Goal: Task Accomplishment & Management: Use online tool/utility

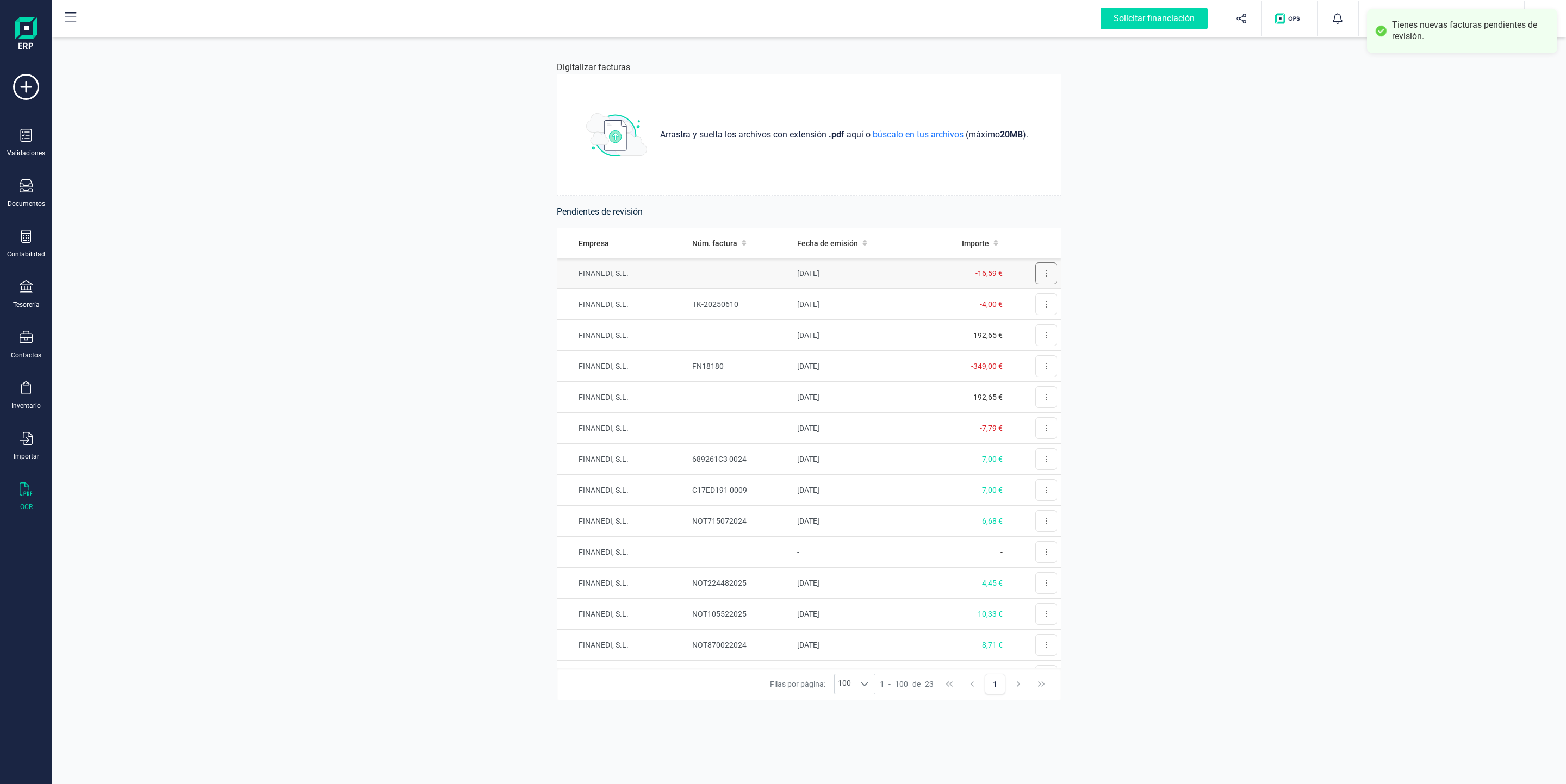
click at [1045, 271] on icon at bounding box center [1046, 274] width 2 height 9
click at [1005, 301] on span "Revisar factura" at bounding box center [1020, 299] width 51 height 11
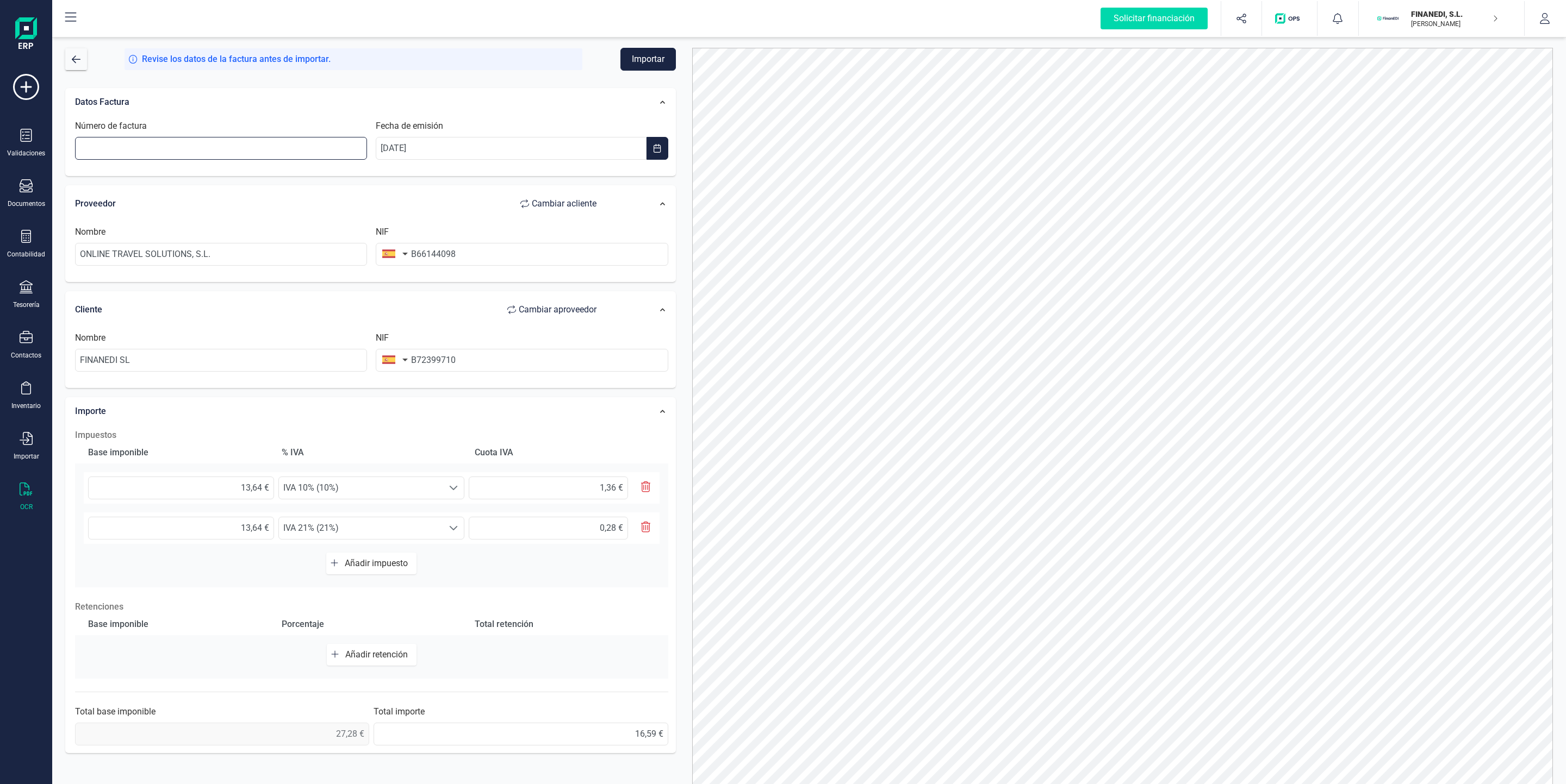
click at [313, 158] on input "Número de factura" at bounding box center [221, 148] width 292 height 23
paste input "250595695"
type input "250595695"
click at [315, 111] on div "Datos Factura" at bounding box center [341, 102] width 543 height 24
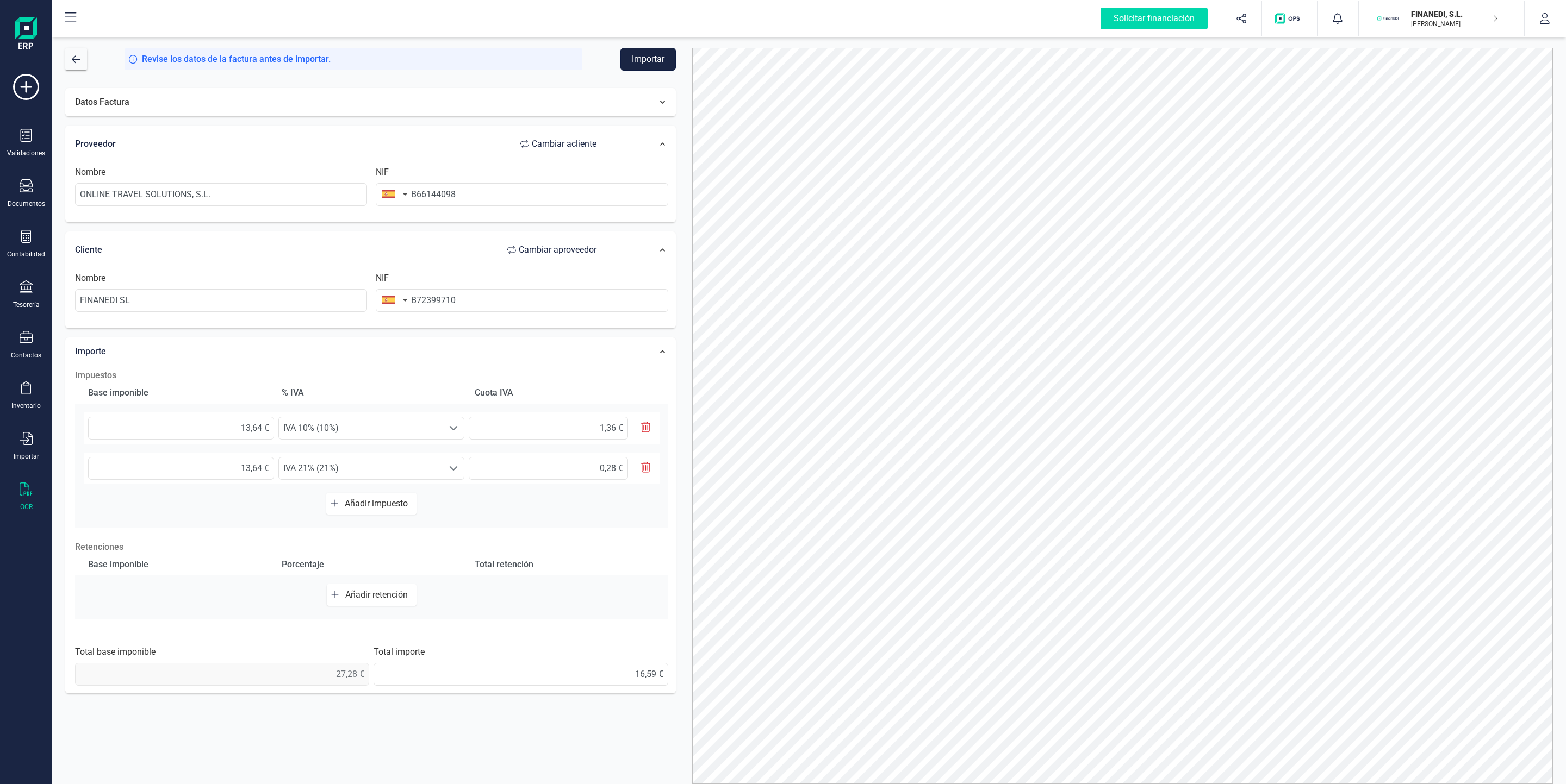
click at [647, 54] on button "Importar" at bounding box center [648, 59] width 55 height 23
drag, startPoint x: 231, startPoint y: 468, endPoint x: 287, endPoint y: 486, distance: 58.8
click at [287, 485] on div "13,64 € Seleccione un % IVA 21% (21%) IVA 21% (21%) 0,28 €" at bounding box center [372, 468] width 575 height 31
type input "1,00 €"
type input "0,21 €"
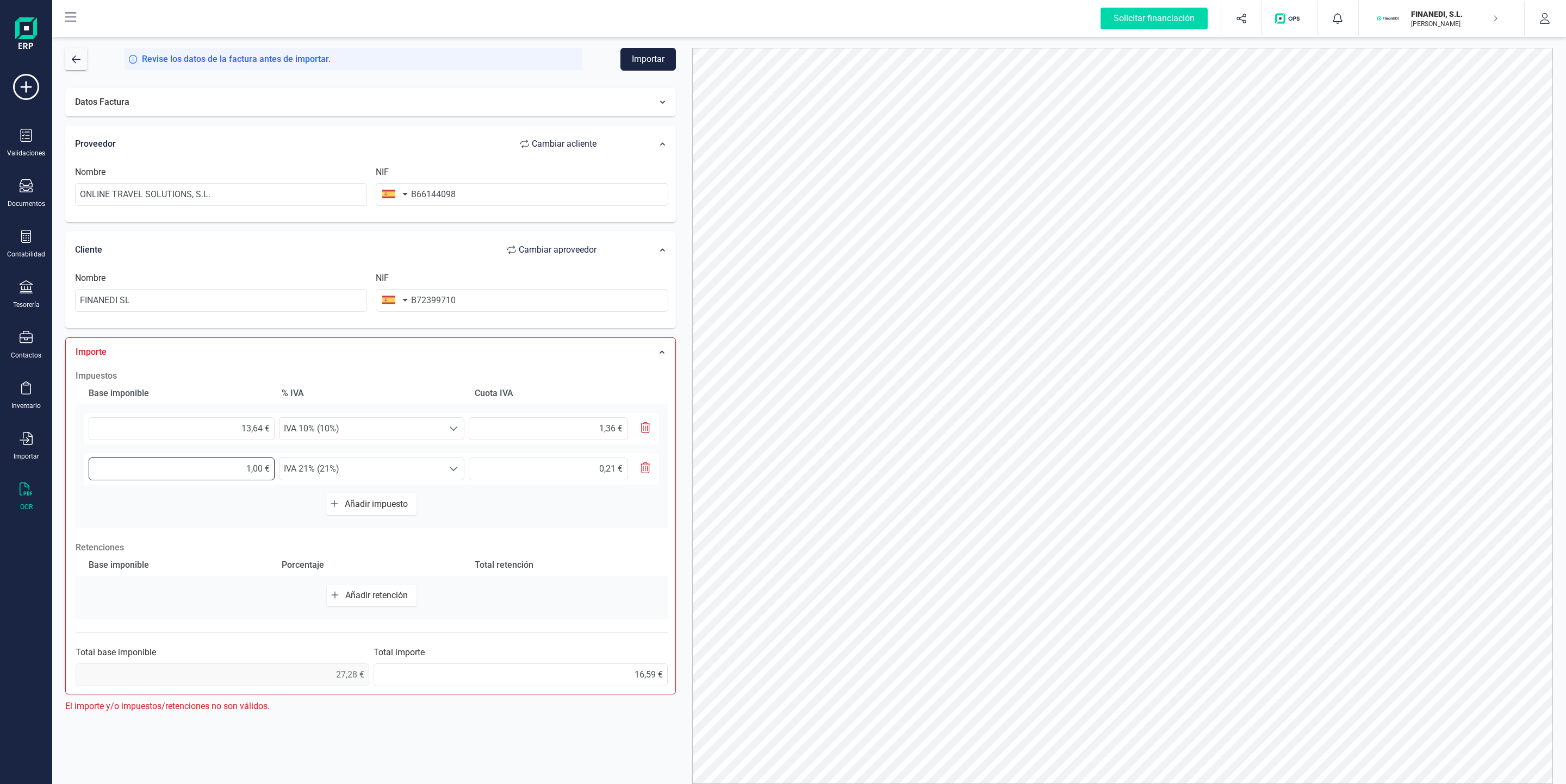
type input "1,30 €"
type input "0,27 €"
type input "1,31 €"
type input "0,28 €"
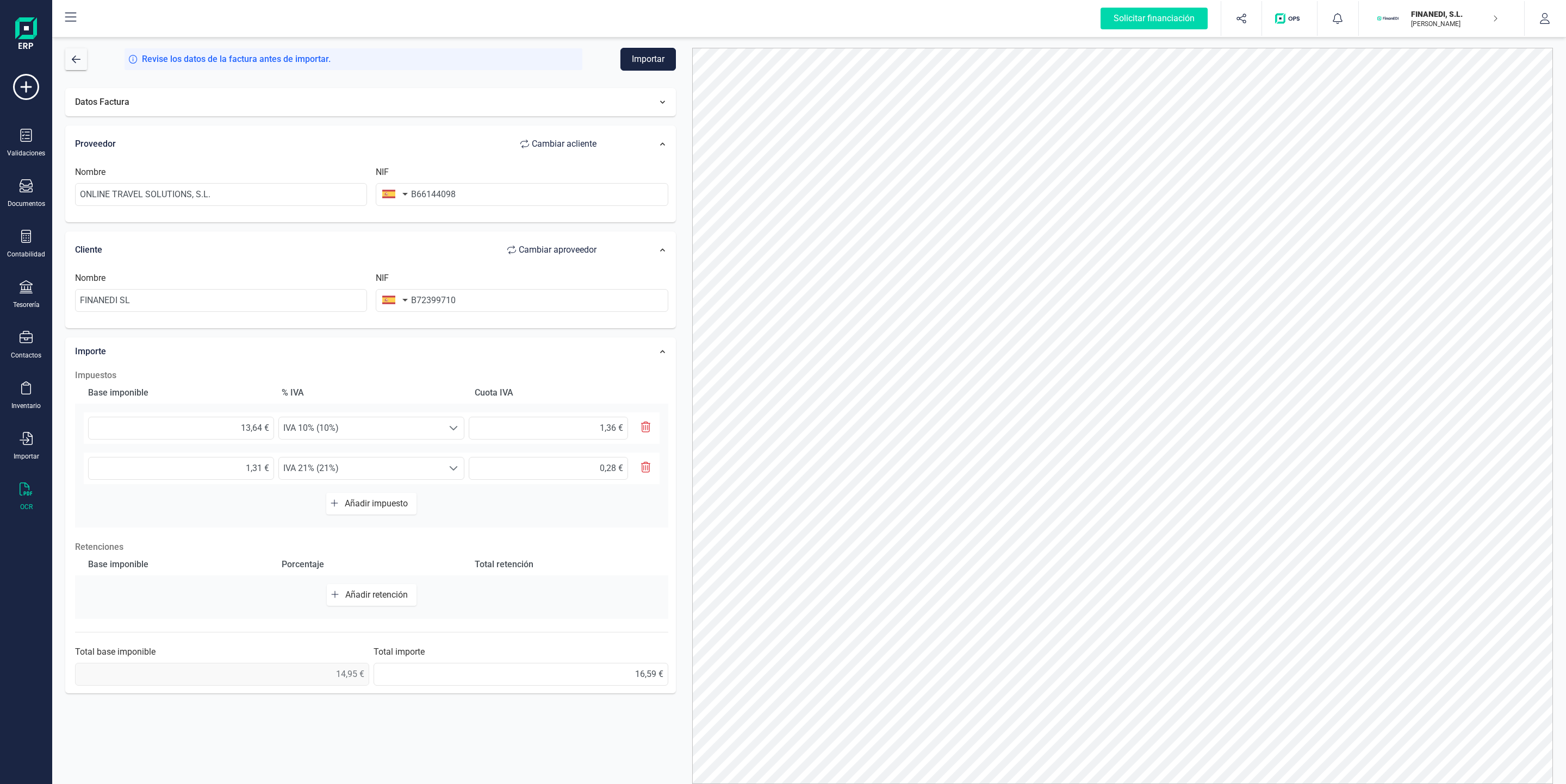
click at [651, 58] on button "Importar" at bounding box center [648, 59] width 55 height 23
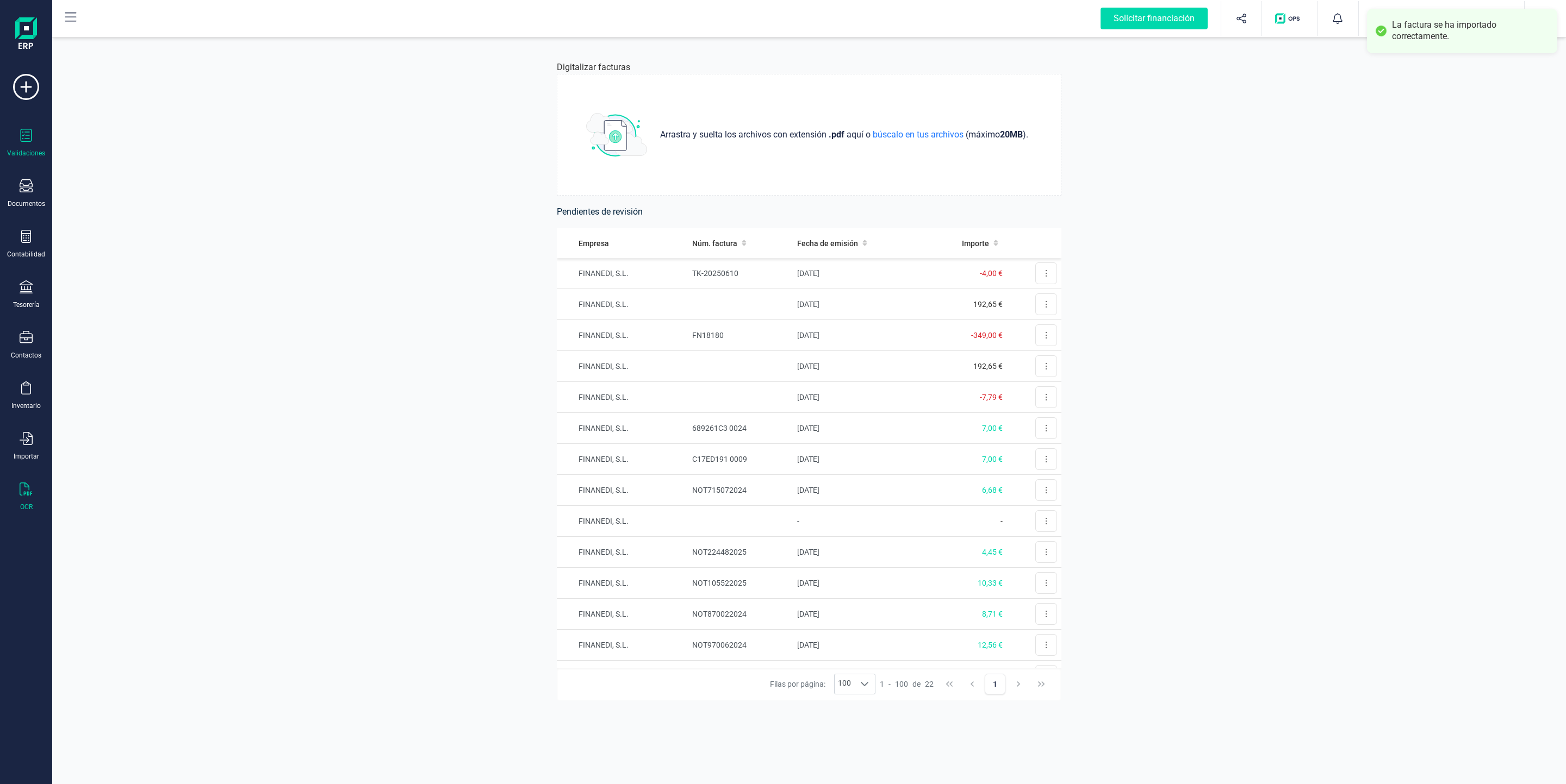
click at [23, 141] on icon at bounding box center [26, 135] width 13 height 13
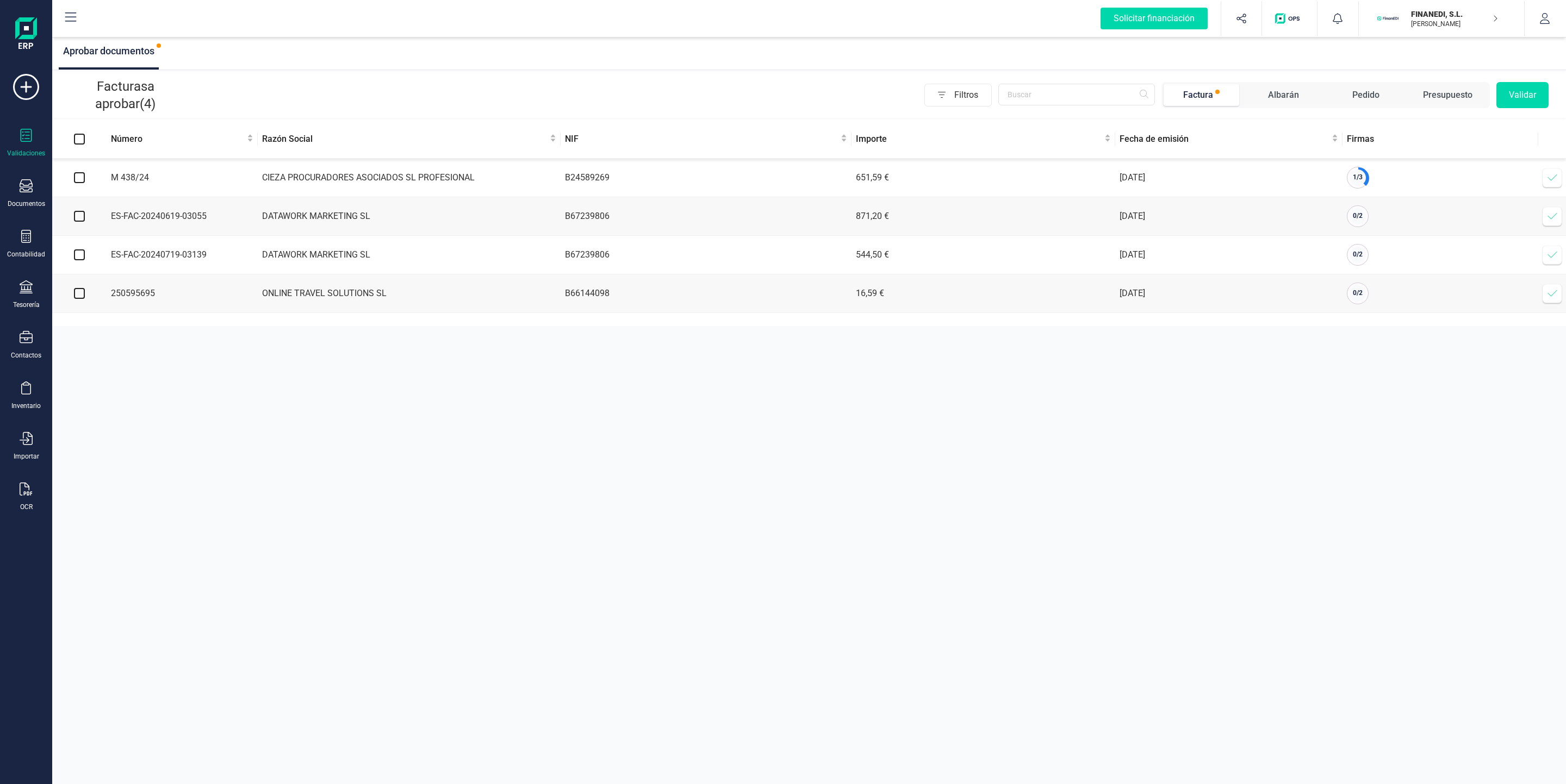
click at [1551, 298] on icon at bounding box center [1552, 293] width 11 height 11
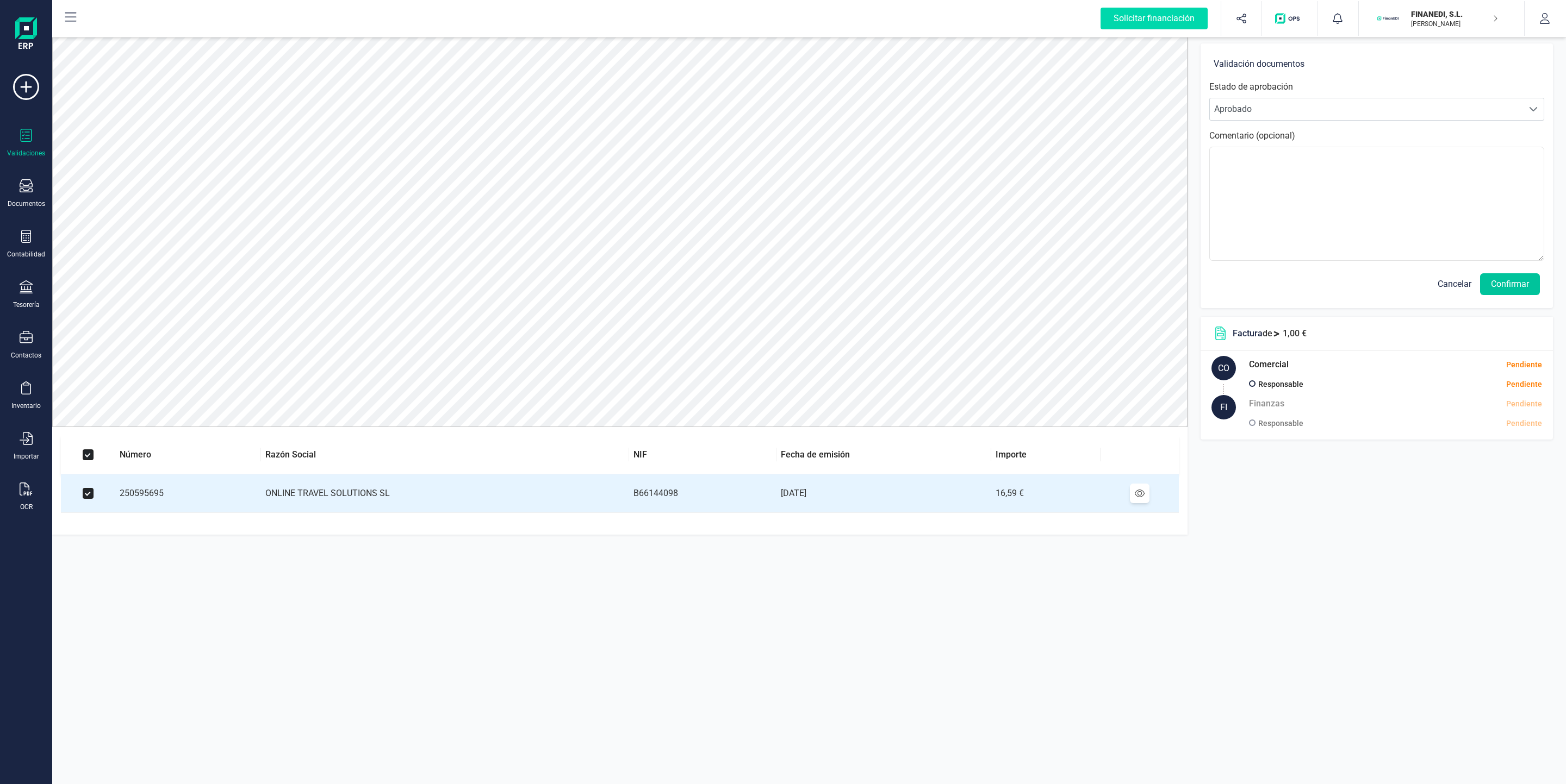
click at [1503, 280] on button "Confirmar" at bounding box center [1509, 284] width 60 height 22
click at [1502, 285] on button "Confirmar" at bounding box center [1509, 284] width 60 height 22
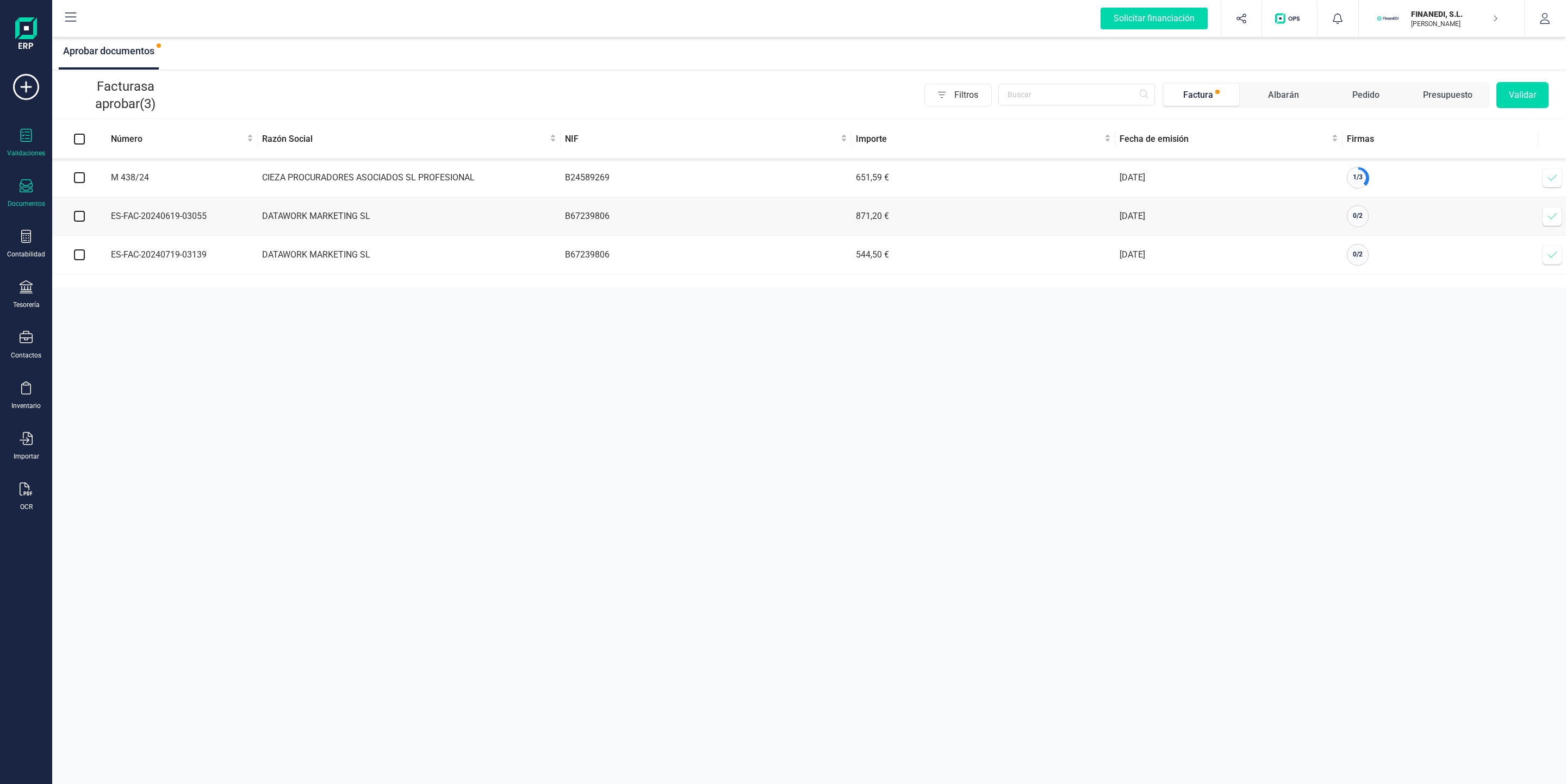
click at [19, 195] on div at bounding box center [26, 187] width 13 height 16
click at [126, 154] on div at bounding box center [132, 156] width 19 height 13
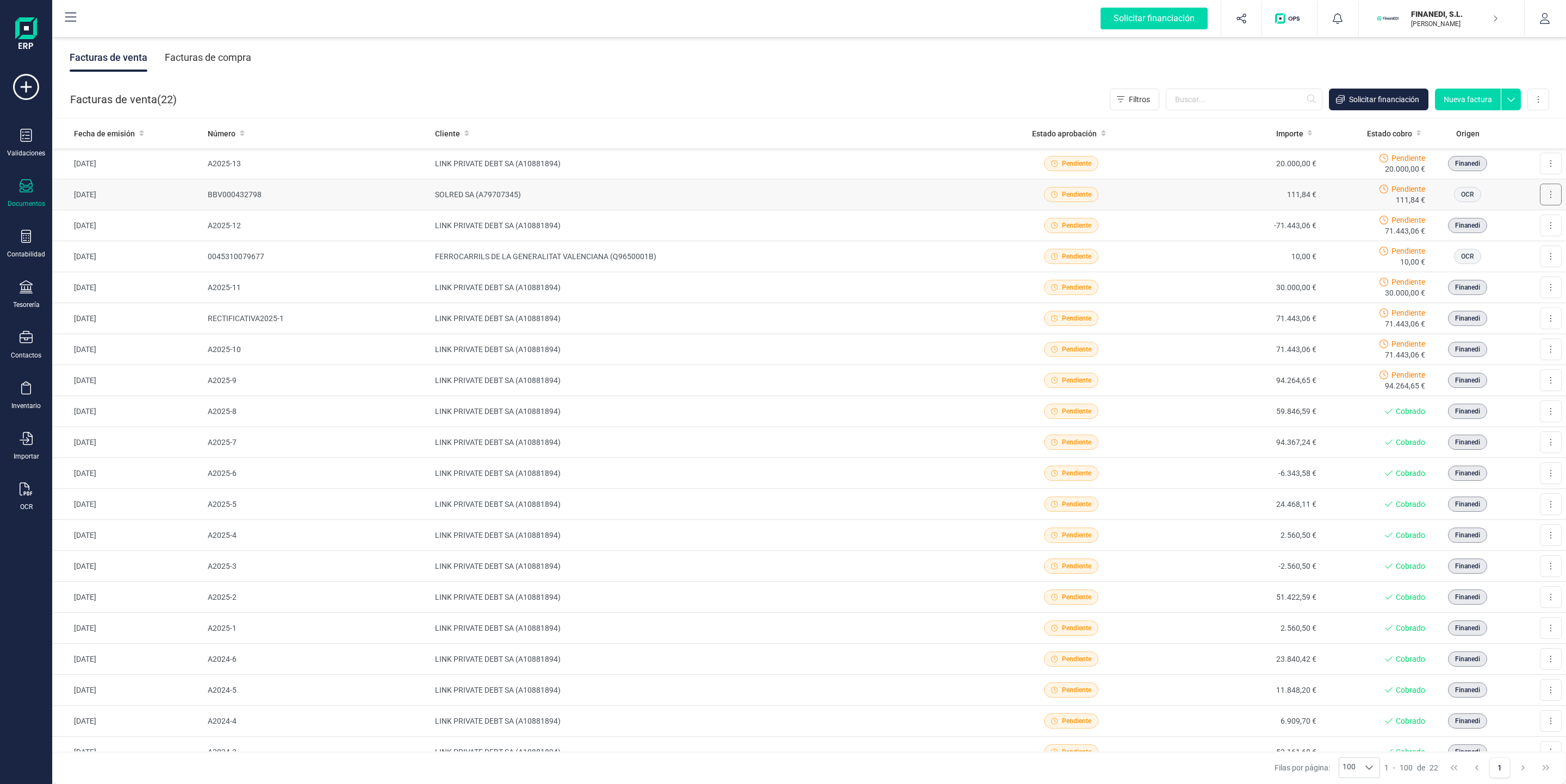
click at [1542, 195] on button at bounding box center [1551, 195] width 22 height 22
click at [781, 94] on div "Facturas de venta ( 22 ) Filtros Solicitar financiación Nueva factura Importar …" at bounding box center [809, 100] width 1514 height 37
click at [24, 302] on div "Tesorería" at bounding box center [26, 305] width 26 height 9
click at [137, 181] on span "Cuentas bancarias" at bounding box center [132, 185] width 96 height 13
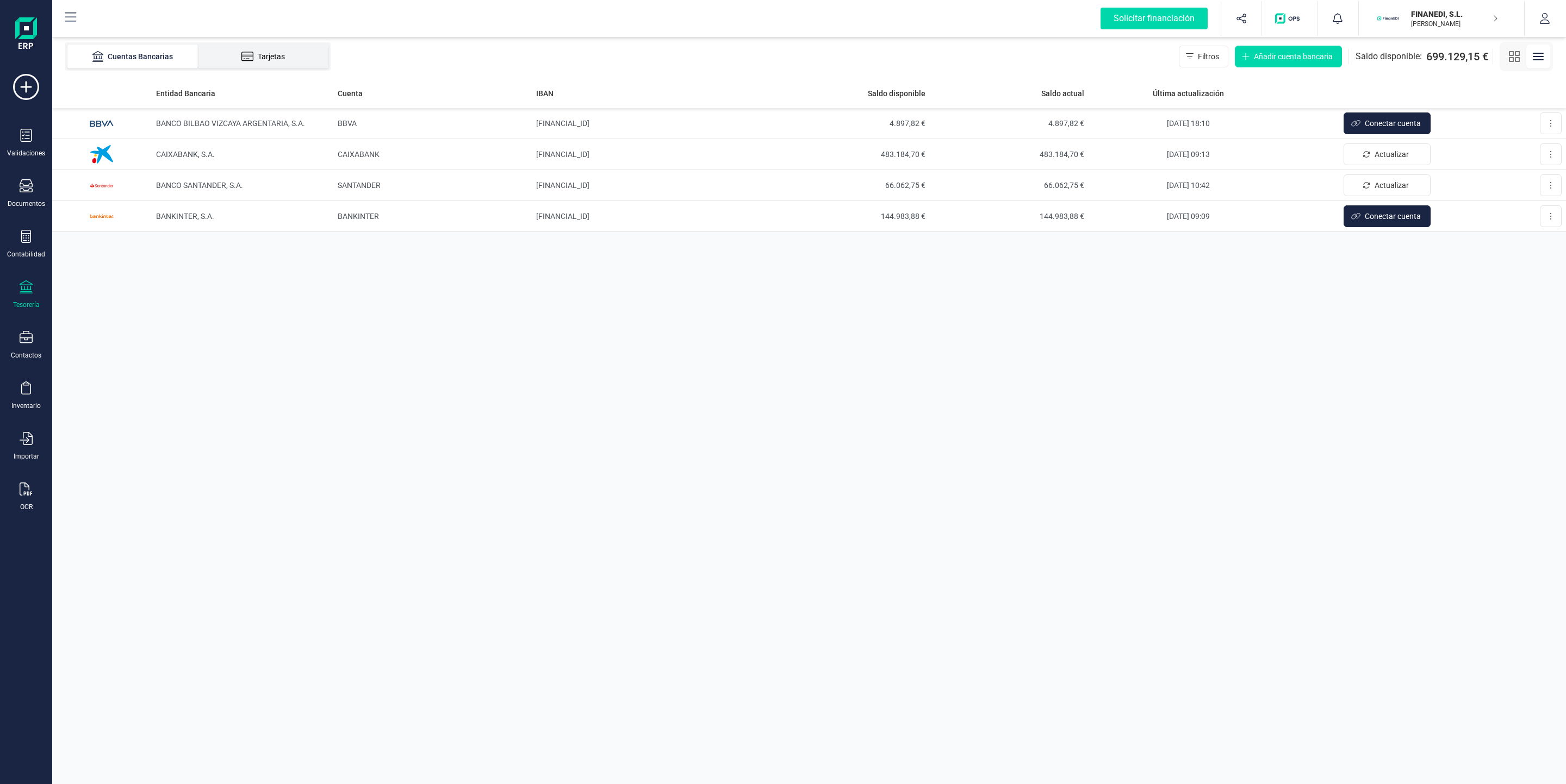
click at [263, 65] on li "Tarjetas" at bounding box center [263, 56] width 130 height 24
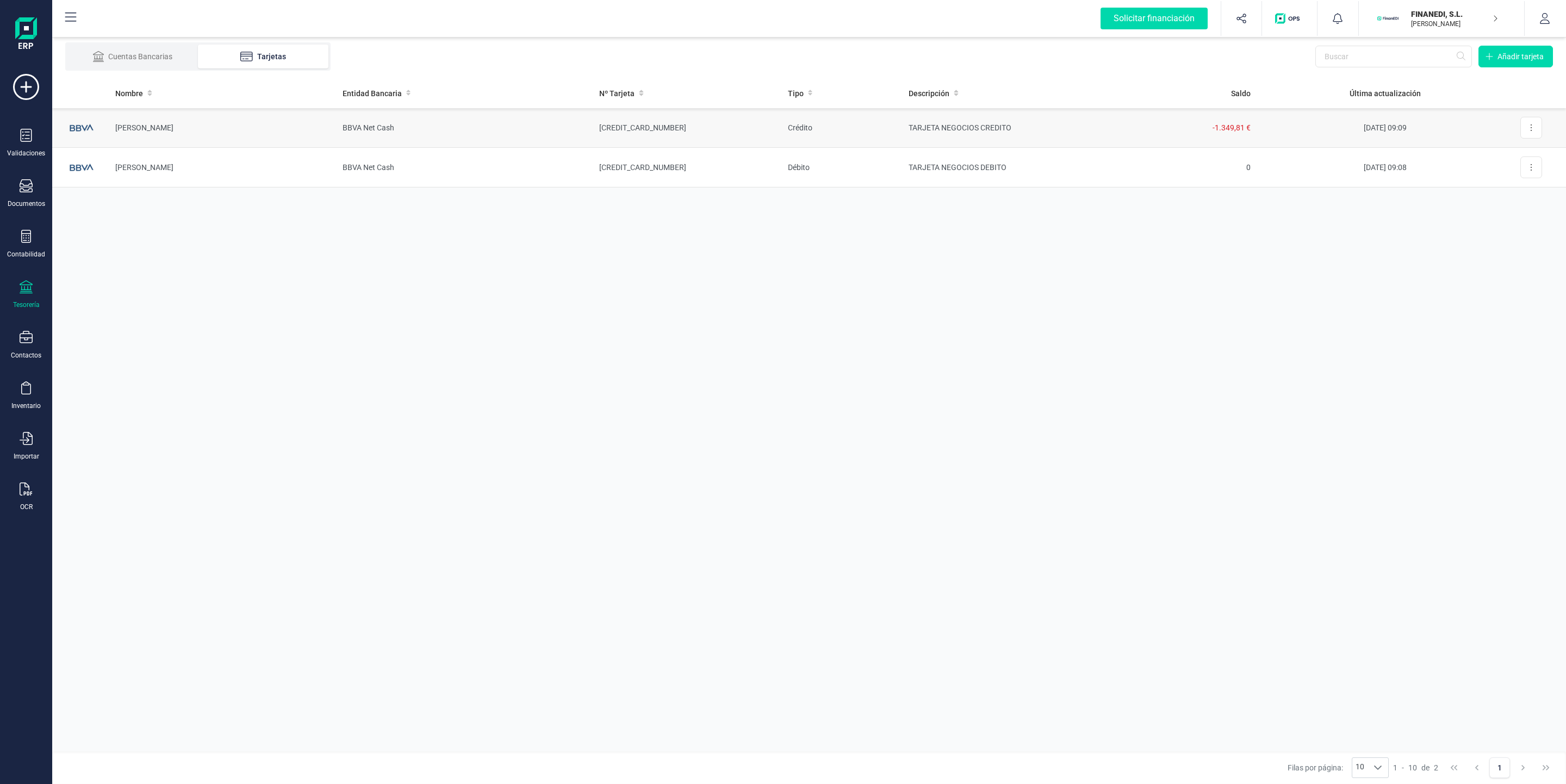
click at [1472, 128] on td "[DATE] 09:09" at bounding box center [1385, 128] width 252 height 40
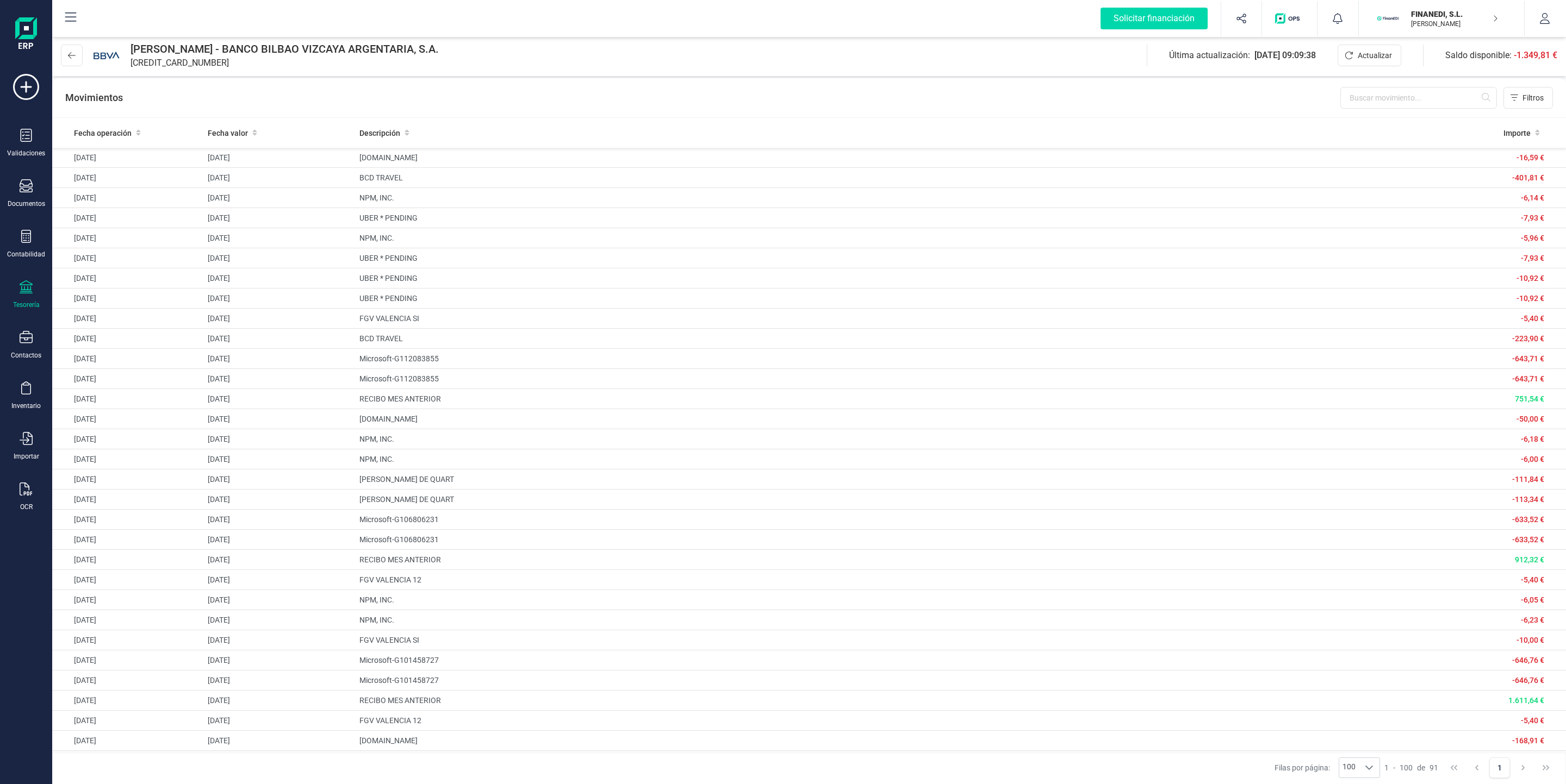
click at [16, 301] on div "Tesorería" at bounding box center [26, 305] width 26 height 9
click at [26, 156] on div "Validaciones" at bounding box center [26, 154] width 38 height 9
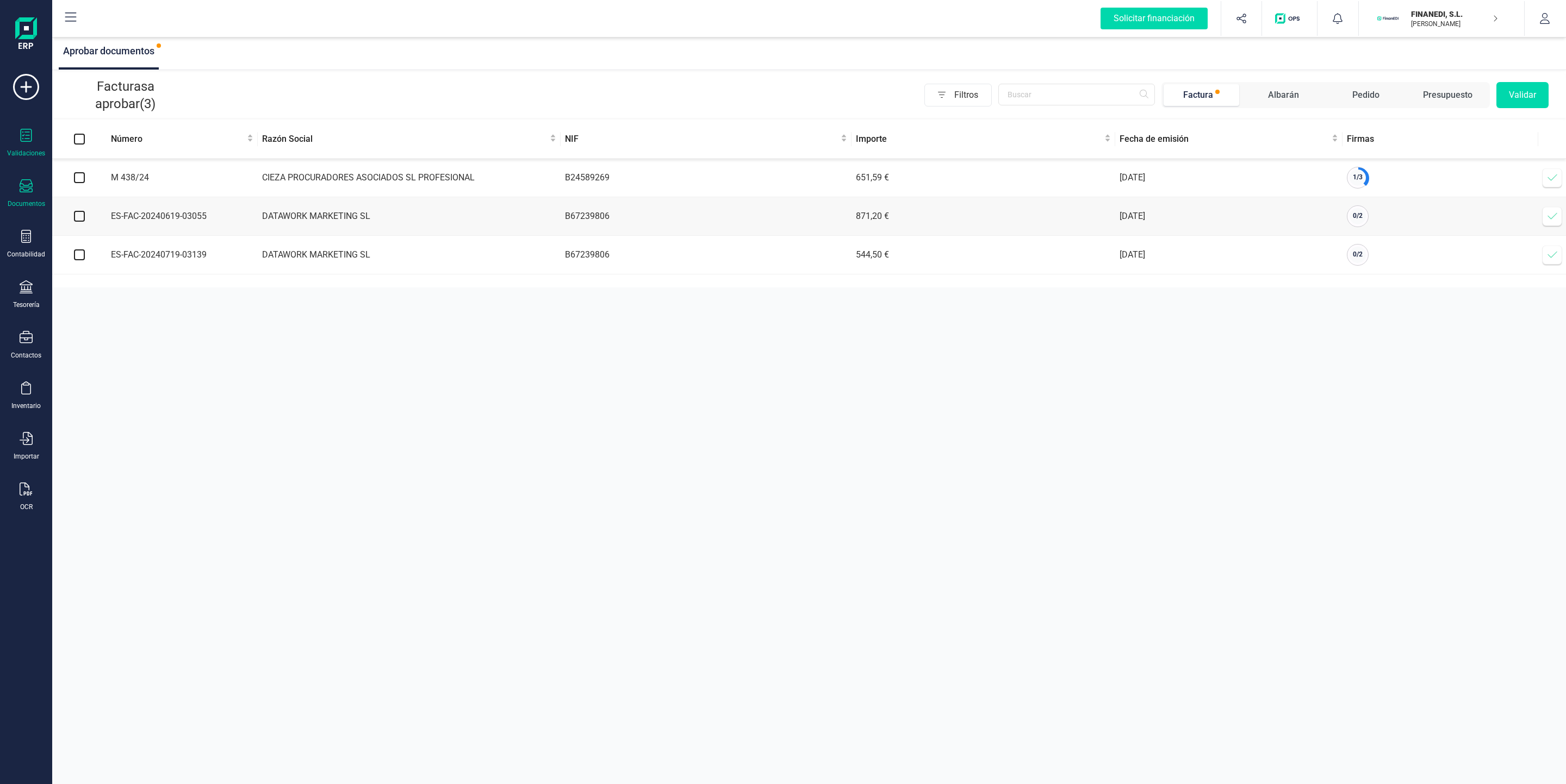
click at [30, 207] on div "Documentos" at bounding box center [26, 204] width 37 height 9
click at [113, 225] on span "Tickets" at bounding box center [111, 226] width 51 height 13
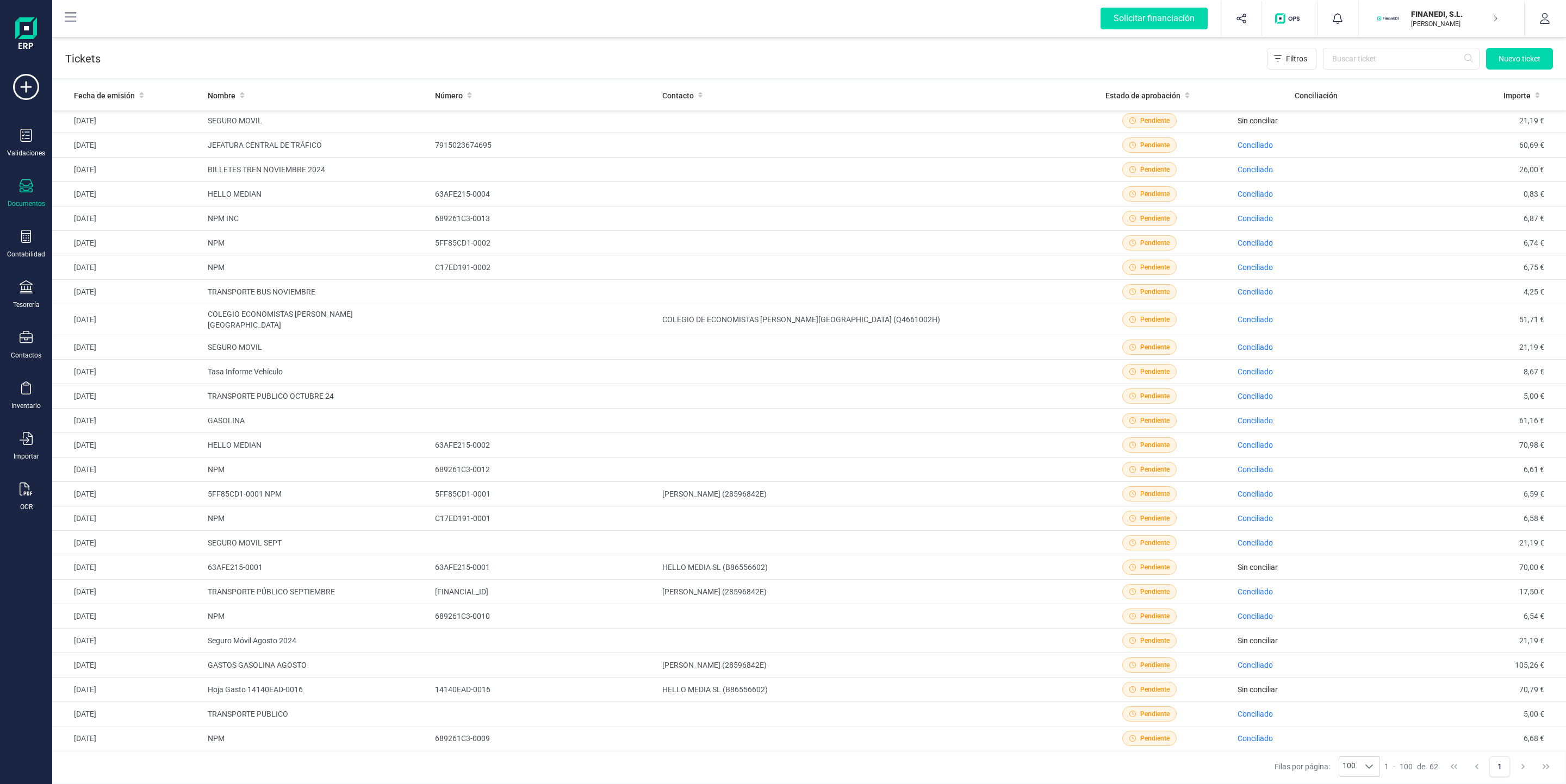
scroll to position [925, 0]
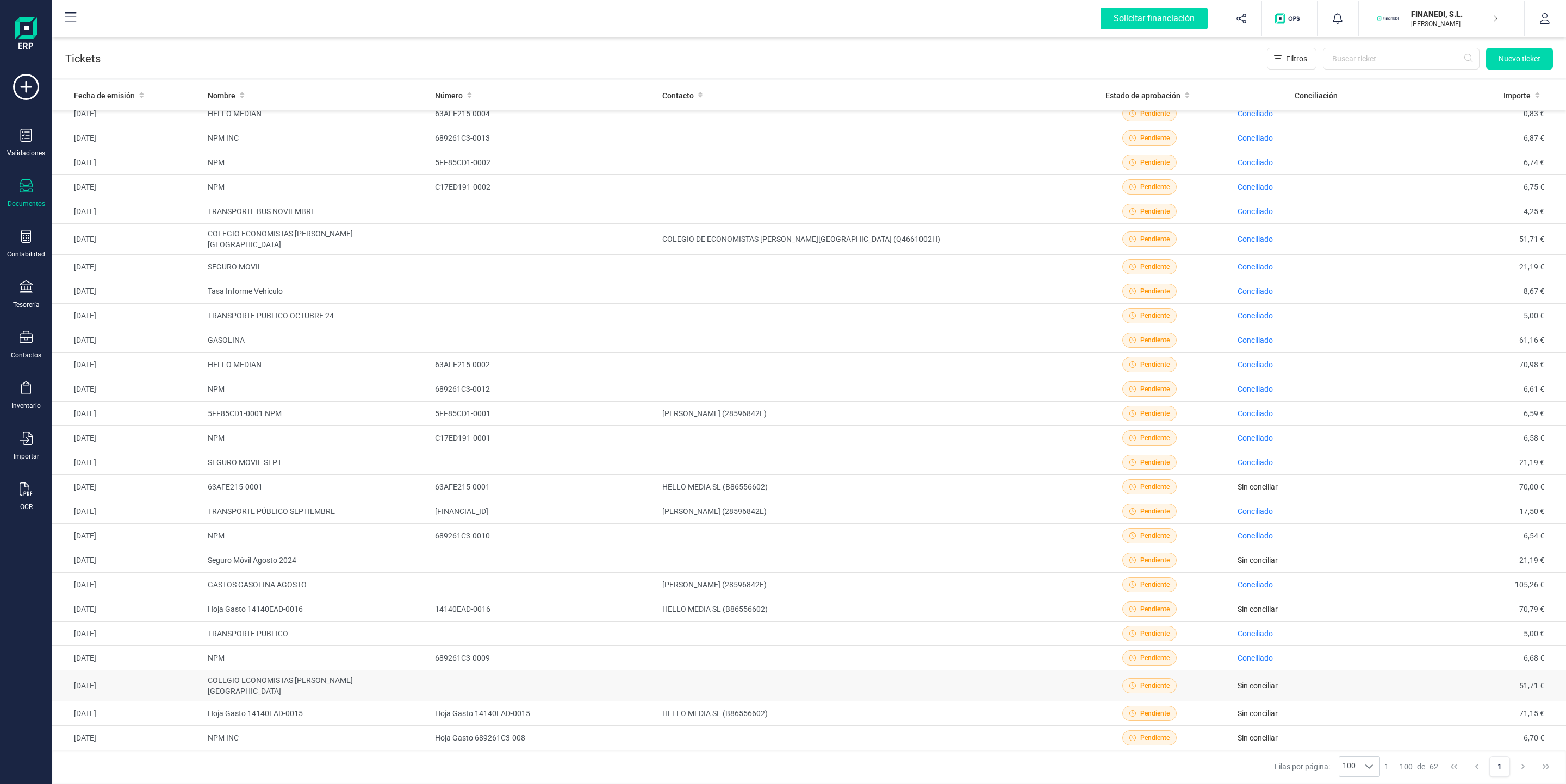
click at [1412, 687] on td "51,71 €" at bounding box center [1482, 686] width 166 height 31
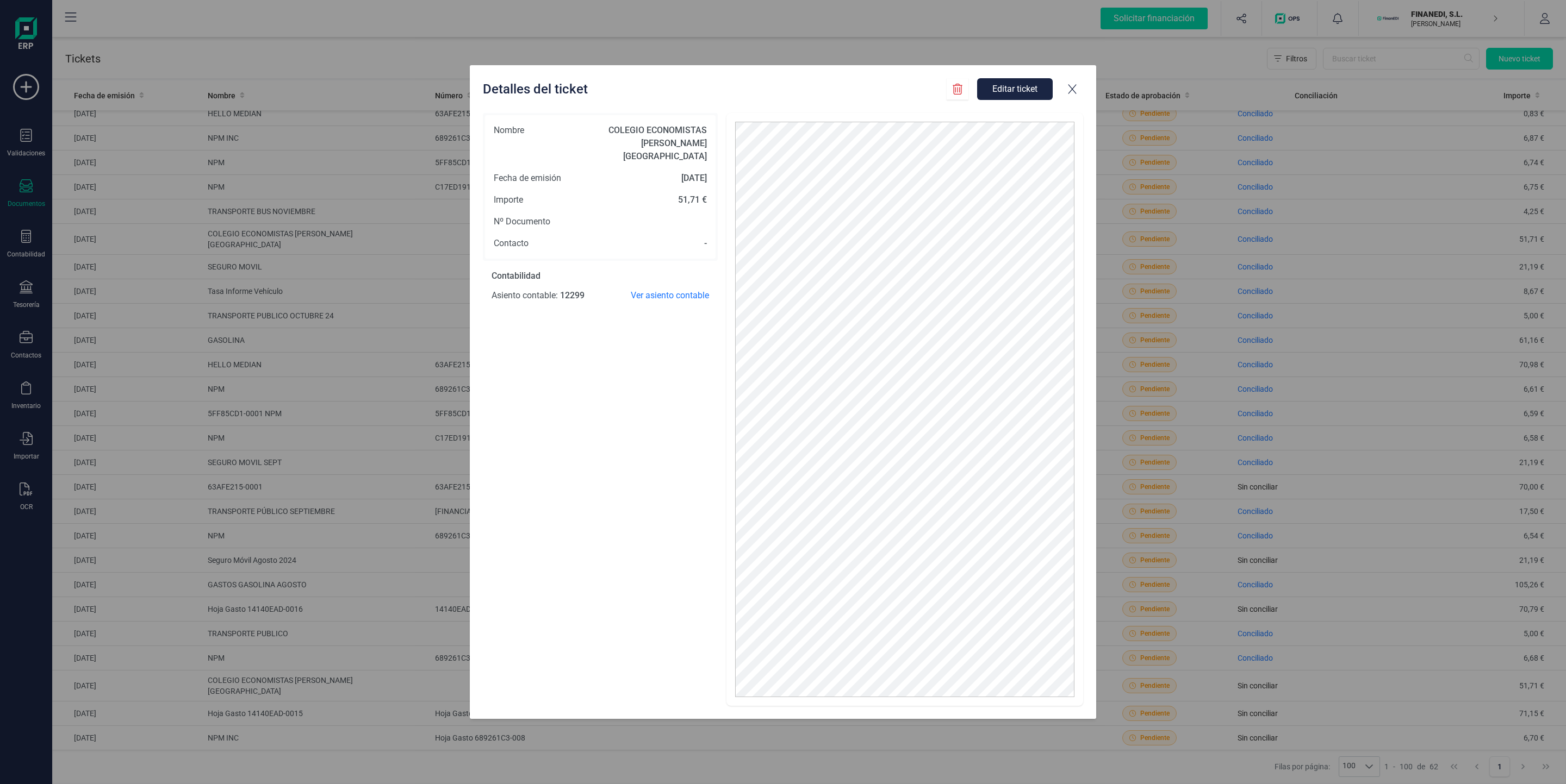
click at [1069, 97] on div at bounding box center [1072, 89] width 22 height 22
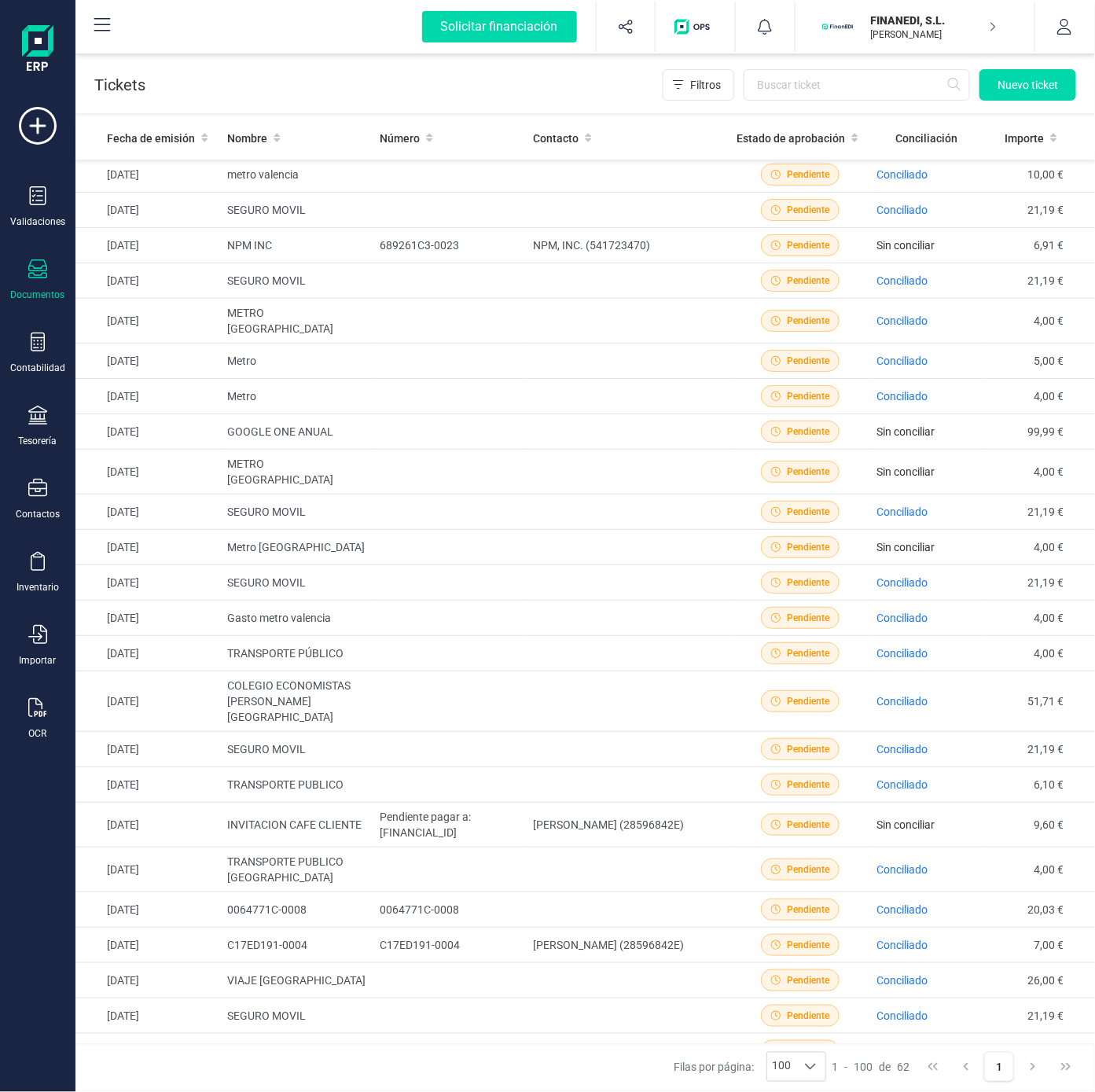
scroll to position [52, 0]
